Goal: Entertainment & Leisure: Consume media (video, audio)

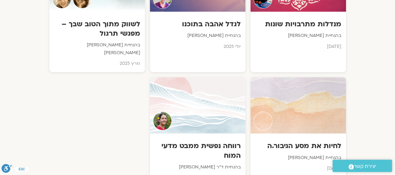
scroll to position [449, 0]
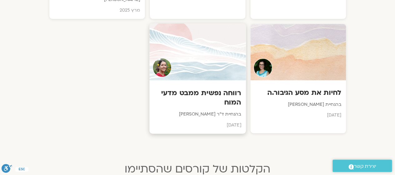
click at [211, 35] on div at bounding box center [197, 51] width 97 height 57
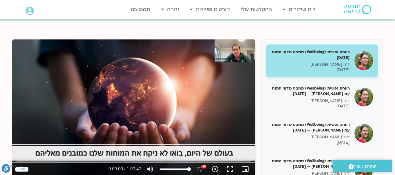
scroll to position [55, 0]
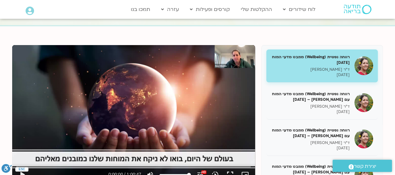
click at [317, 66] on div "רווחה נפשית (Wellbeing) ממבט מדעי המוח 31/01/25 ד"ר נועה אלבלדה 31/01/2025" at bounding box center [310, 65] width 79 height 23
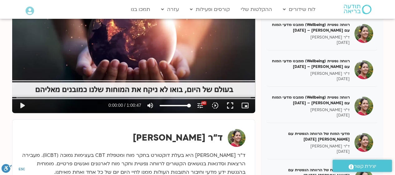
scroll to position [125, 0]
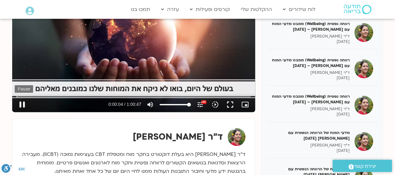
click at [17, 107] on button "pause" at bounding box center [22, 104] width 15 height 15
type input "5.154613"
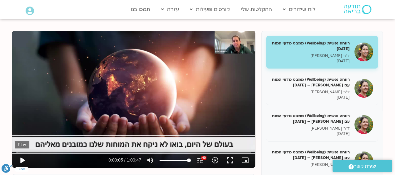
scroll to position [70, 0]
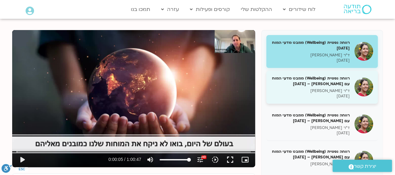
click at [329, 84] on h5 "רווחה נפשית (Wellbeing) ממבט מדעי המוח עם נועה אלבלדה – 07/02/25" at bounding box center [310, 80] width 79 height 11
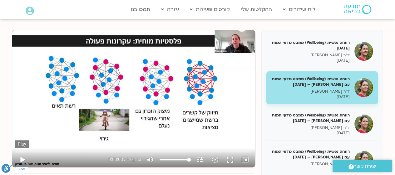
click at [23, 157] on button "play_arrow" at bounding box center [22, 159] width 15 height 15
click at [23, 161] on button "play_arrow" at bounding box center [22, 159] width 15 height 15
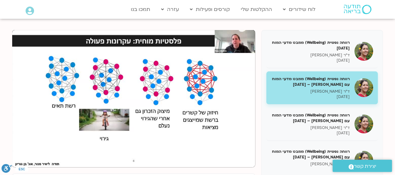
click at [382, 140] on div "רווחה נפשית (Wellbeing) ממבט מדעי המוח 31/01/25 ד"ר נועה אלבלדה 31/01/2025 רווח…" at bounding box center [321, 139] width 121 height 219
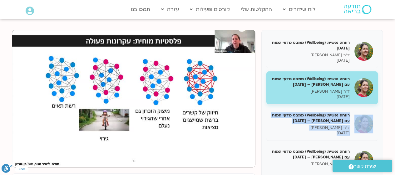
click at [382, 140] on div "רווחה נפשית (Wellbeing) ממבט מדעי המוח 31/01/25 ד"ר נועה אלבלדה 31/01/2025 רווח…" at bounding box center [321, 139] width 121 height 219
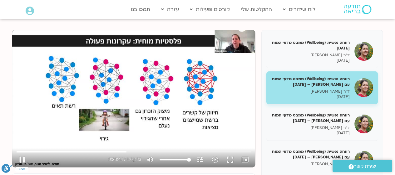
type input "1724.685178"
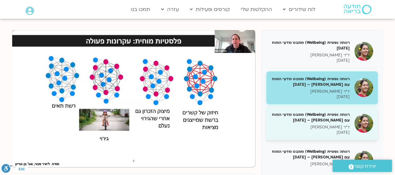
click at [324, 118] on h5 "רווחה נפשית (Wellbeing) ממבט מדעי המוח עם נועה אלבלדה – 14/02/25" at bounding box center [310, 116] width 79 height 11
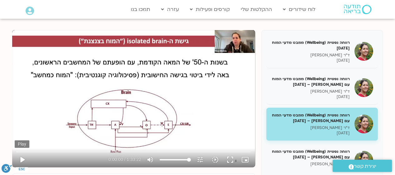
click at [22, 158] on button "play_arrow" at bounding box center [22, 159] width 15 height 15
click at [29, 151] on input "Seek" at bounding box center [134, 151] width 234 height 4
click at [35, 151] on input "Seek" at bounding box center [134, 151] width 234 height 4
click at [53, 150] on input "Seek" at bounding box center [134, 151] width 234 height 4
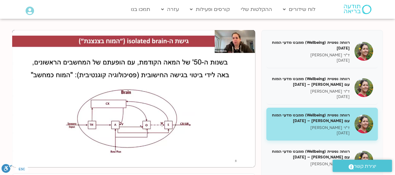
click at [40, 114] on div "Skip Ad 19:09 pause 0:17:08 / 1:33:22 volume_up Mute tune Resolution Auto 720p …" at bounding box center [133, 98] width 243 height 137
type input "2194.152332"
